Goal: Find specific page/section: Find specific page/section

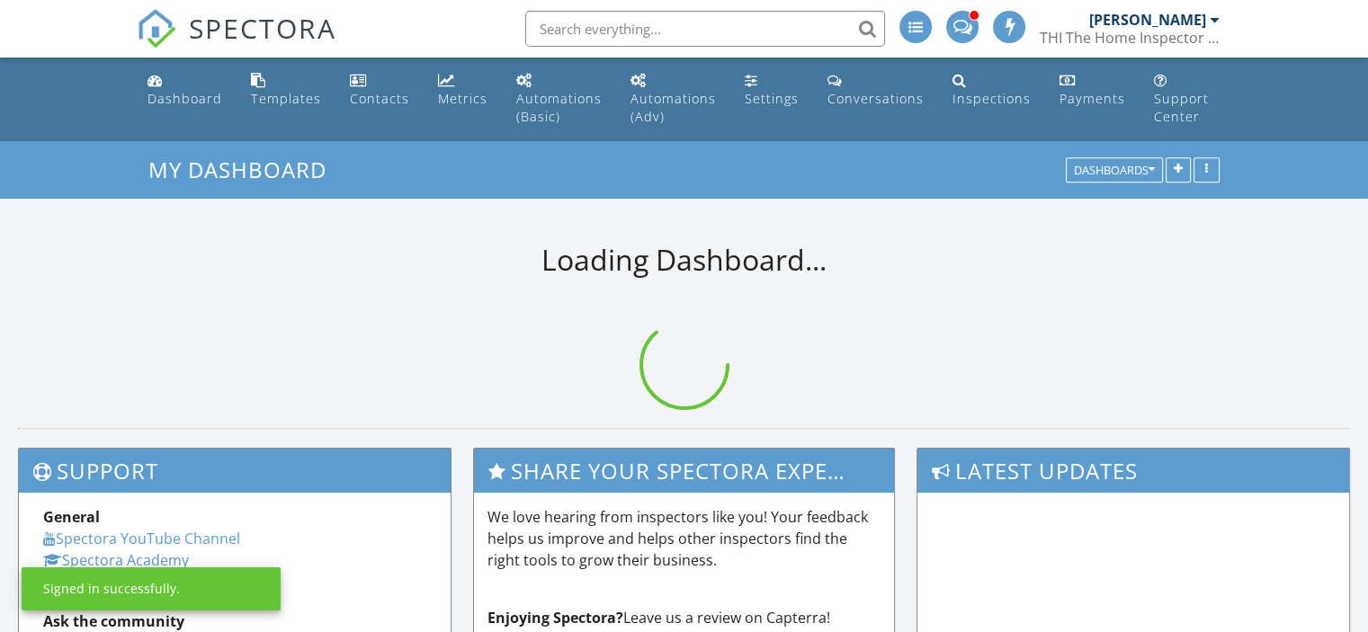
click at [722, 31] on input "text" at bounding box center [705, 29] width 360 height 36
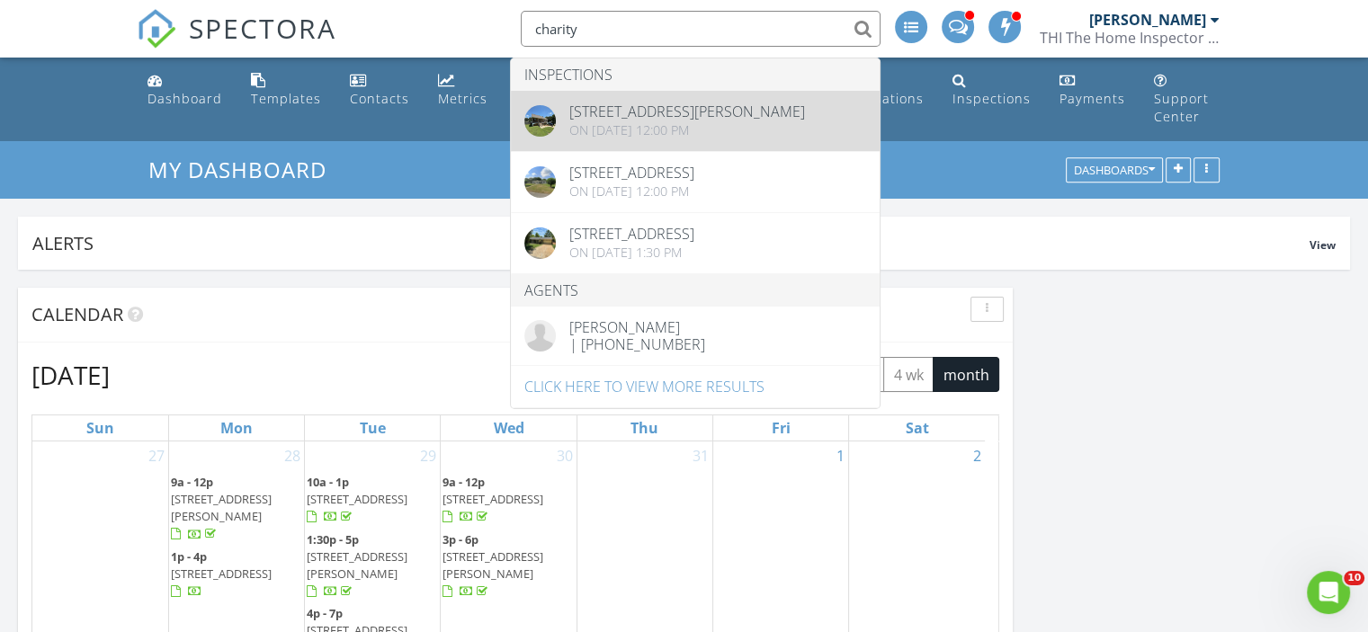
type input "charity"
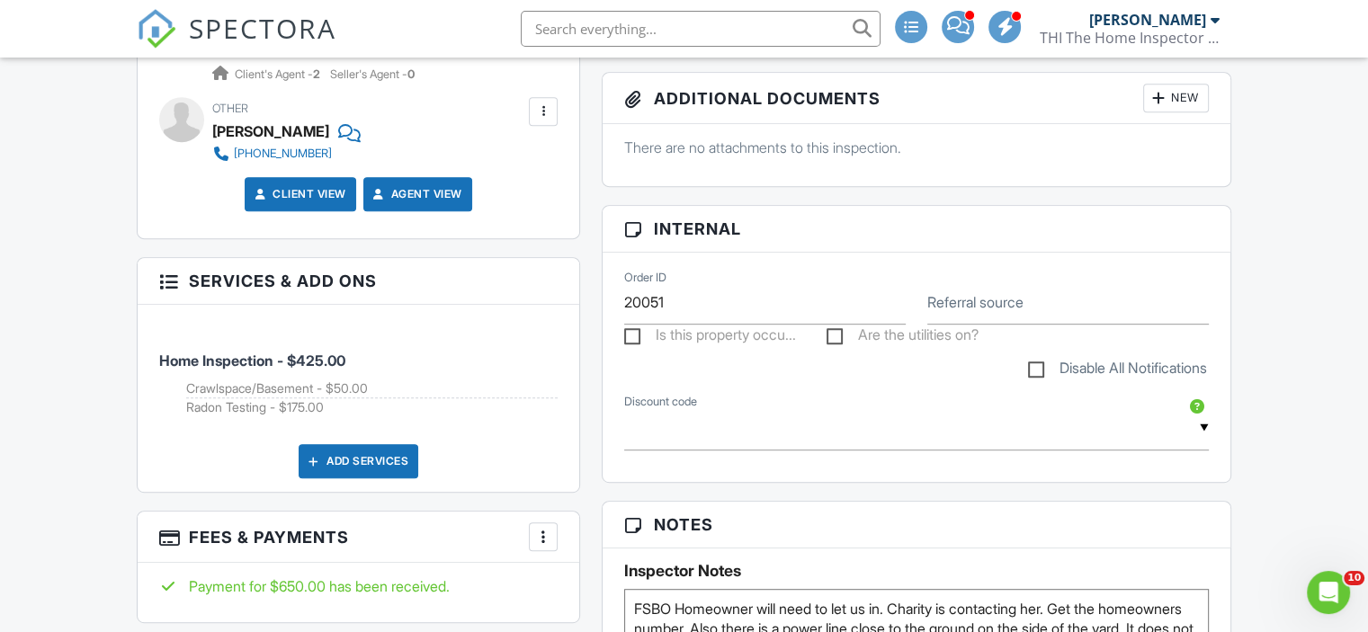
scroll to position [720, 0]
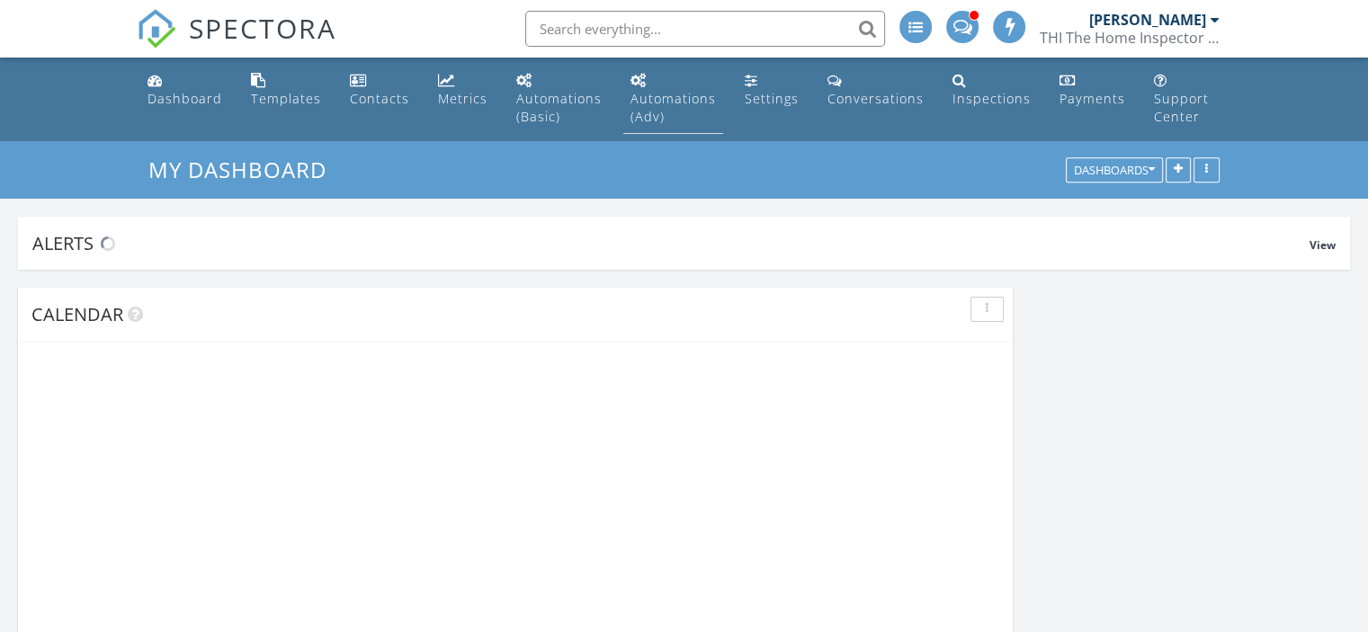
scroll to position [1980, 1396]
click at [677, 35] on input "text" at bounding box center [701, 29] width 360 height 36
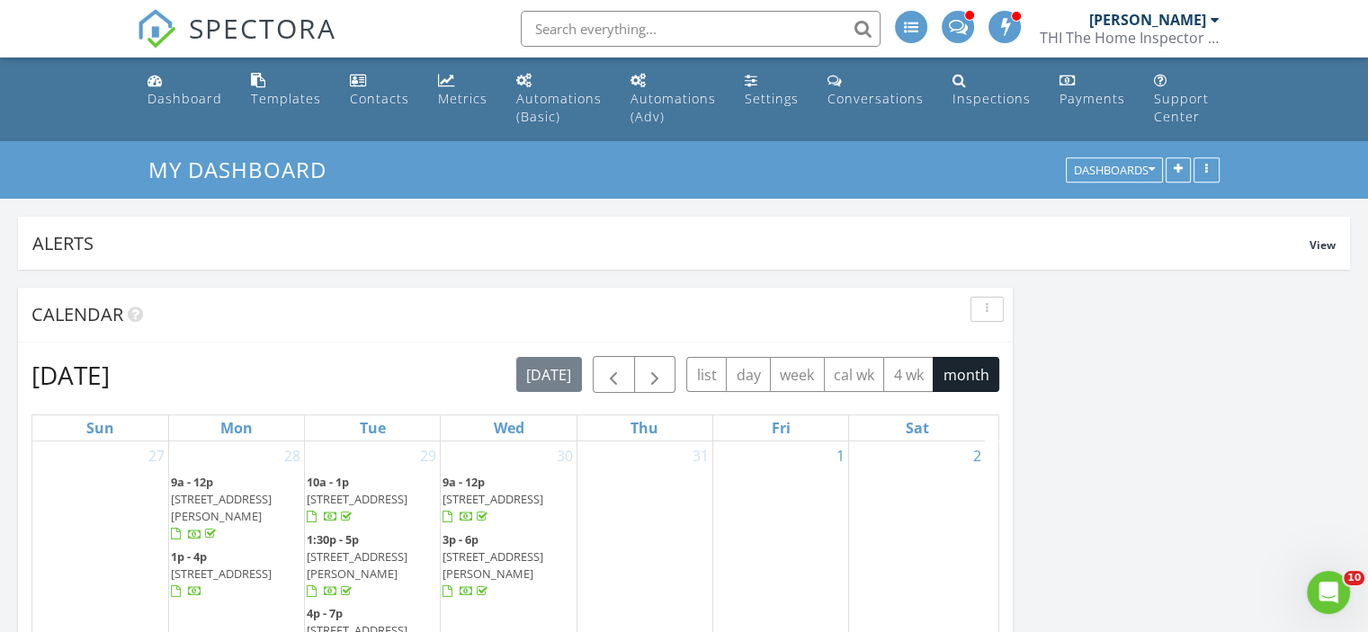
scroll to position [0, 0]
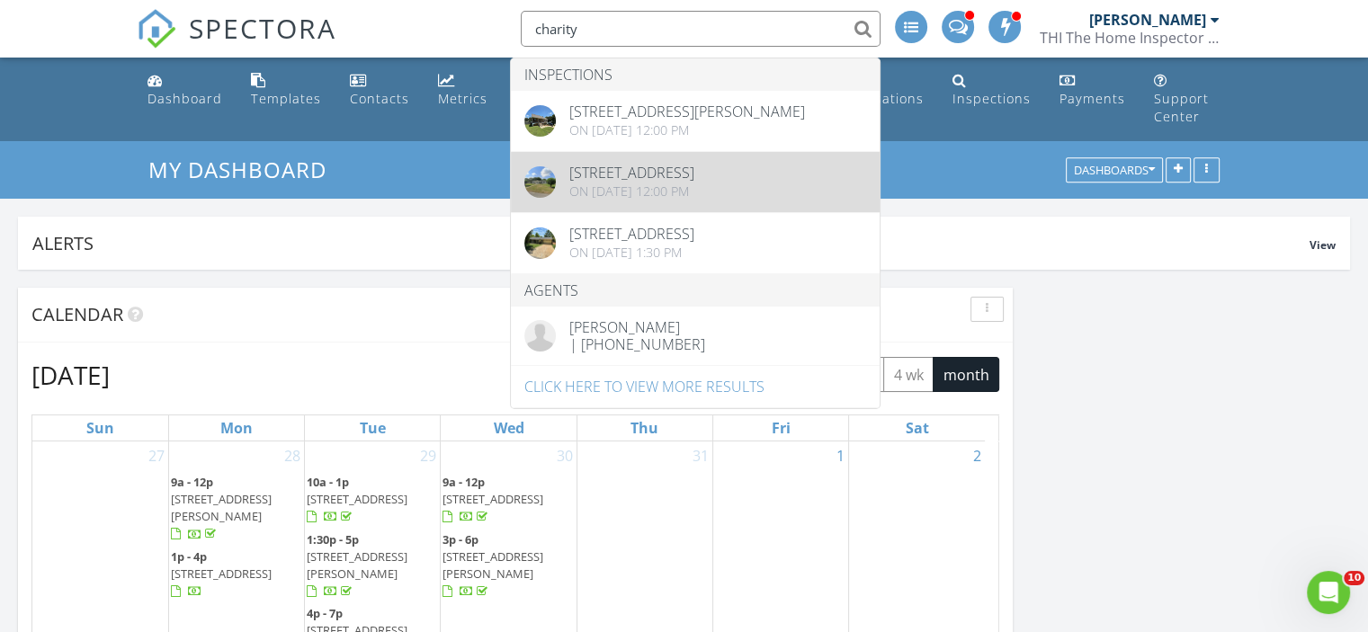
type input "charity"
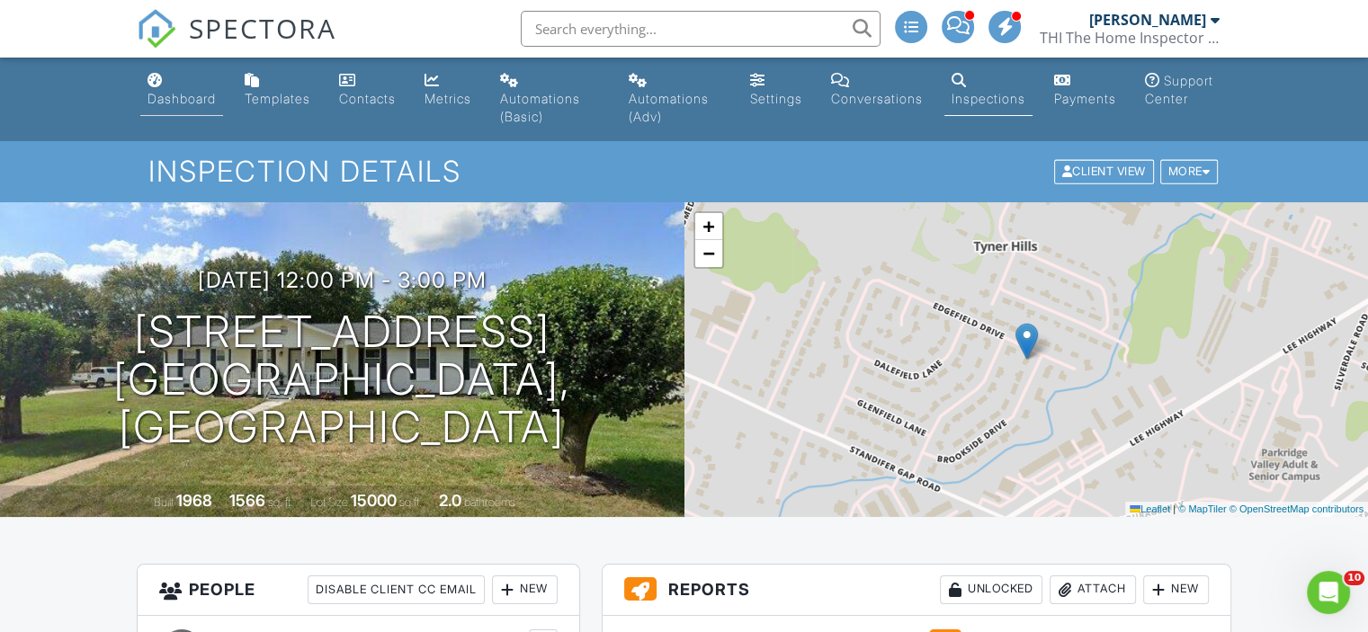
click at [176, 99] on div "Dashboard" at bounding box center [182, 98] width 68 height 15
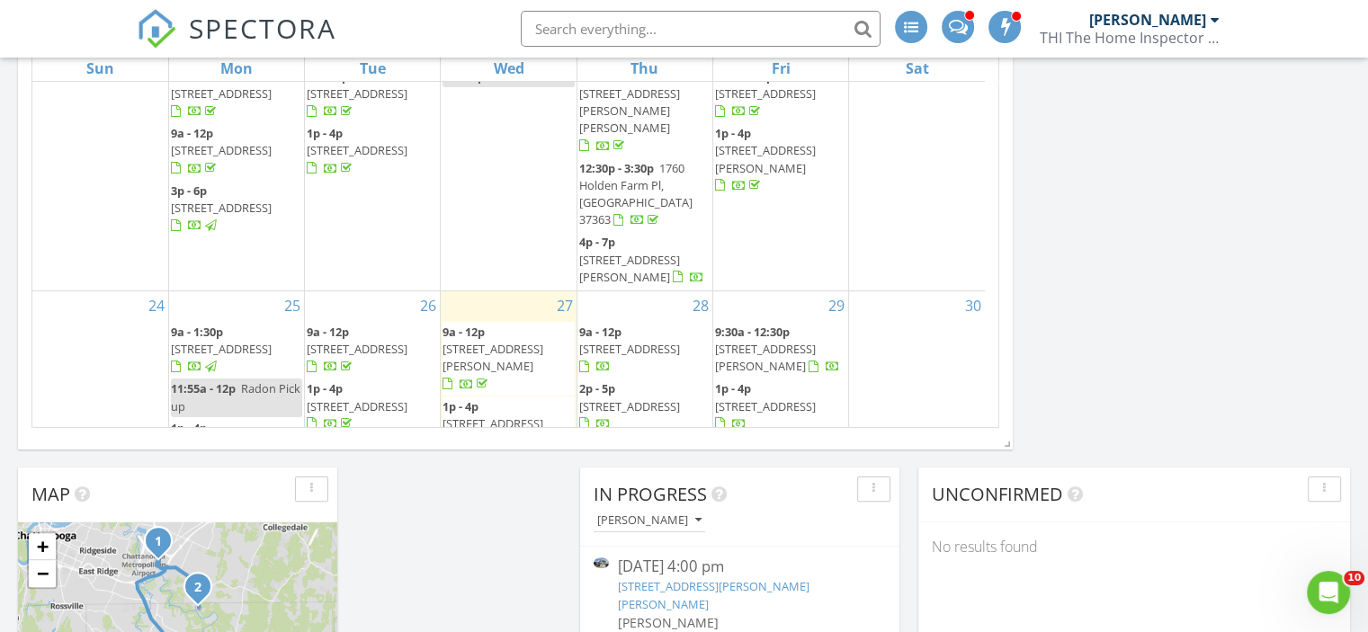
scroll to position [637, 0]
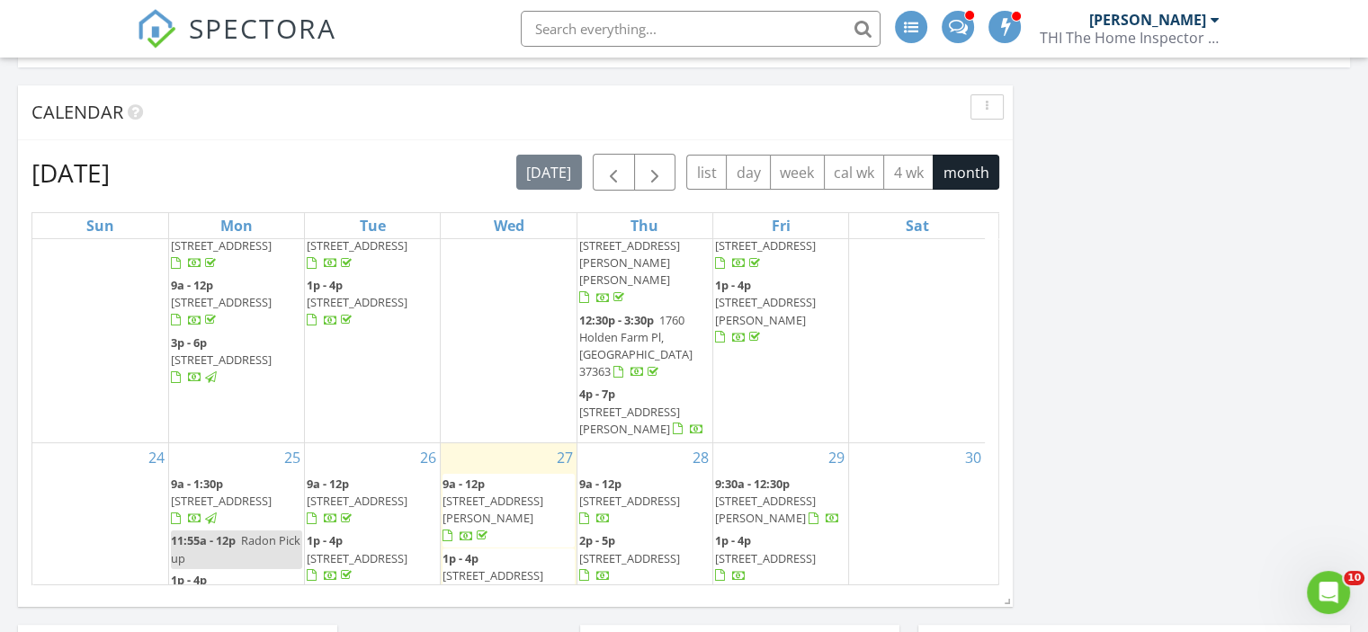
scroll to position [637, 0]
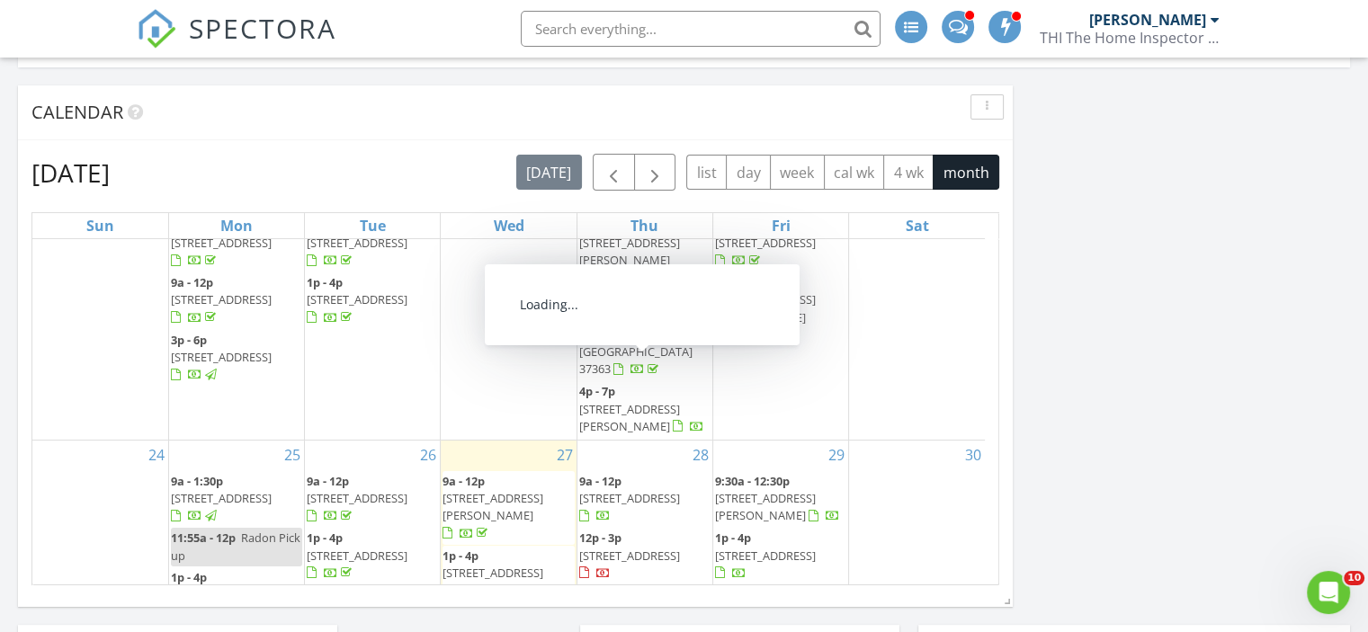
click at [639, 490] on span "532 E Garden Farm Rd, Rossville 30741" at bounding box center [629, 498] width 101 height 16
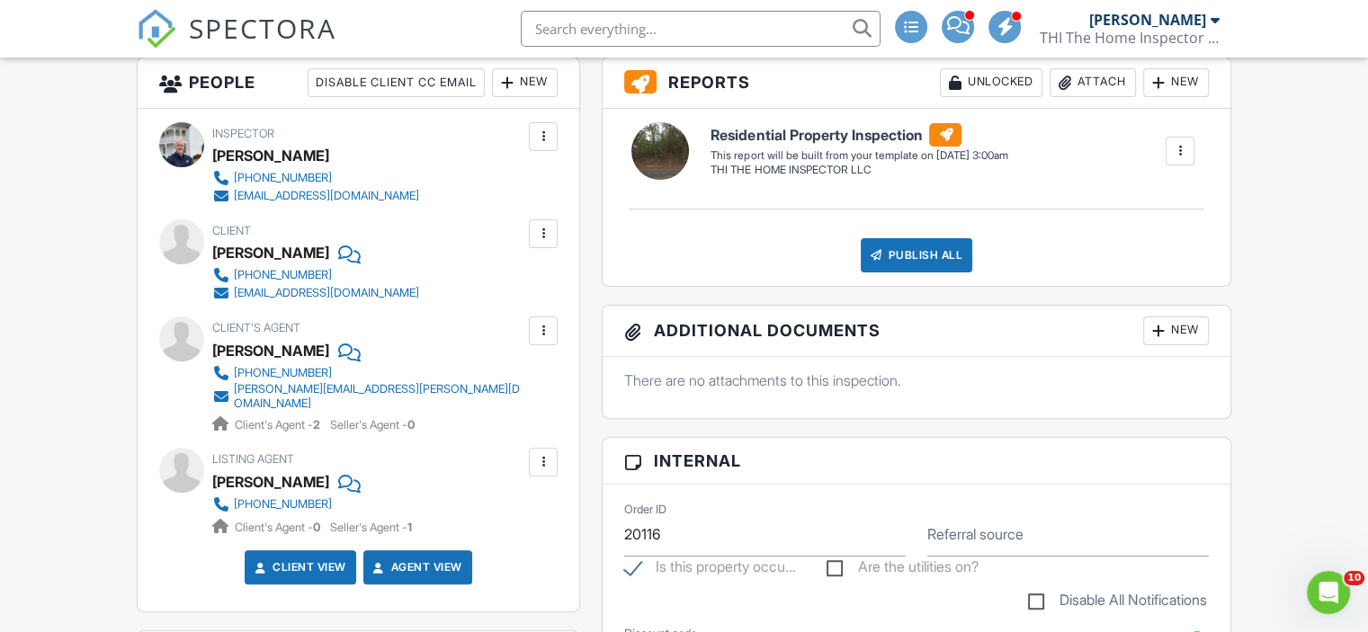
scroll to position [540, 0]
